Goal: Transaction & Acquisition: Purchase product/service

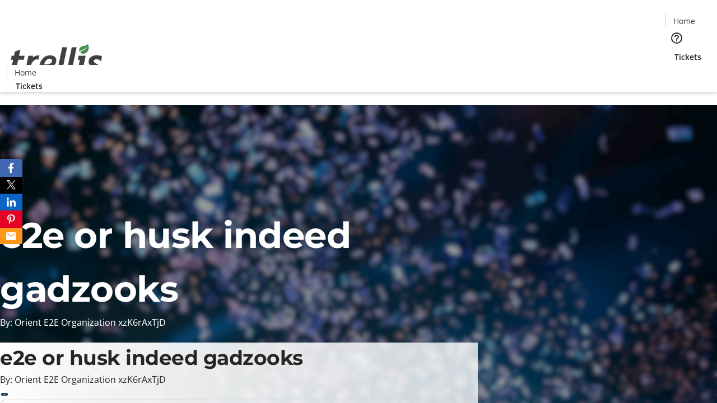
click at [675, 51] on span "Tickets" at bounding box center [688, 57] width 27 height 12
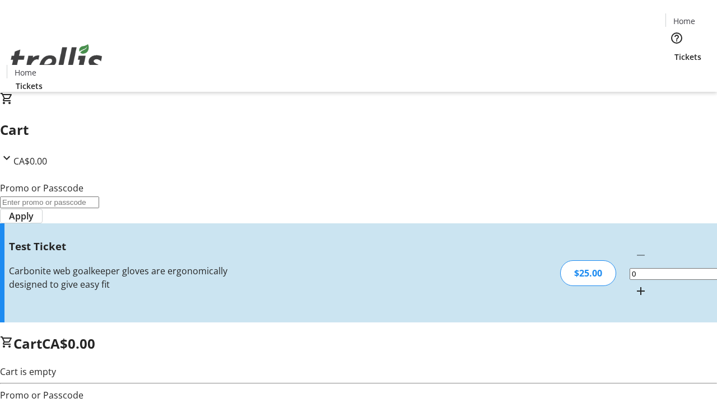
click at [634, 285] on mat-icon "Increment by one" at bounding box center [640, 291] width 13 height 13
type input "1"
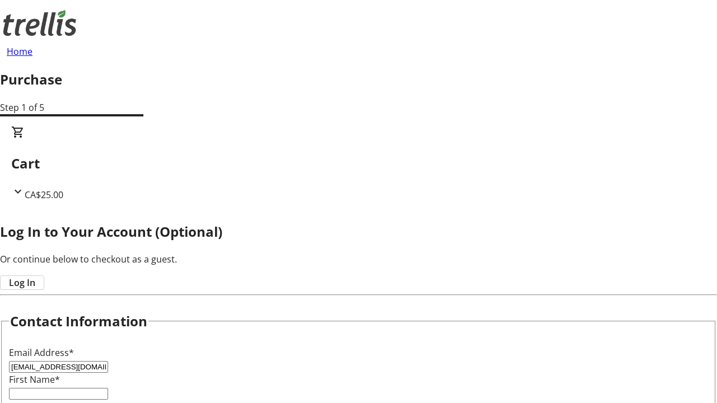
type input "[EMAIL_ADDRESS][DOMAIN_NAME]"
type input "Meagan"
type input "[PERSON_NAME]"
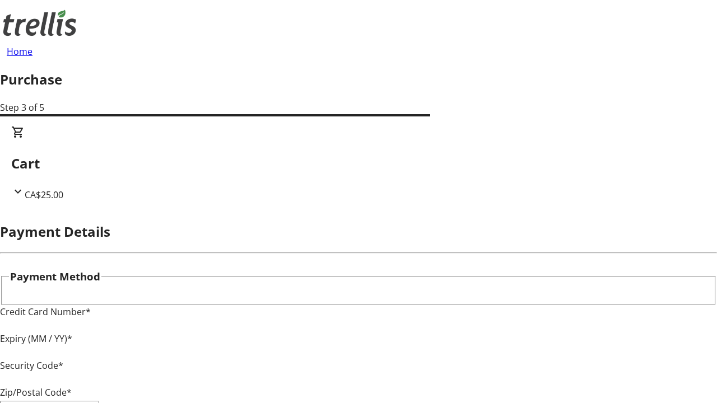
type input "V1Y 0C2"
